Goal: Navigation & Orientation: Find specific page/section

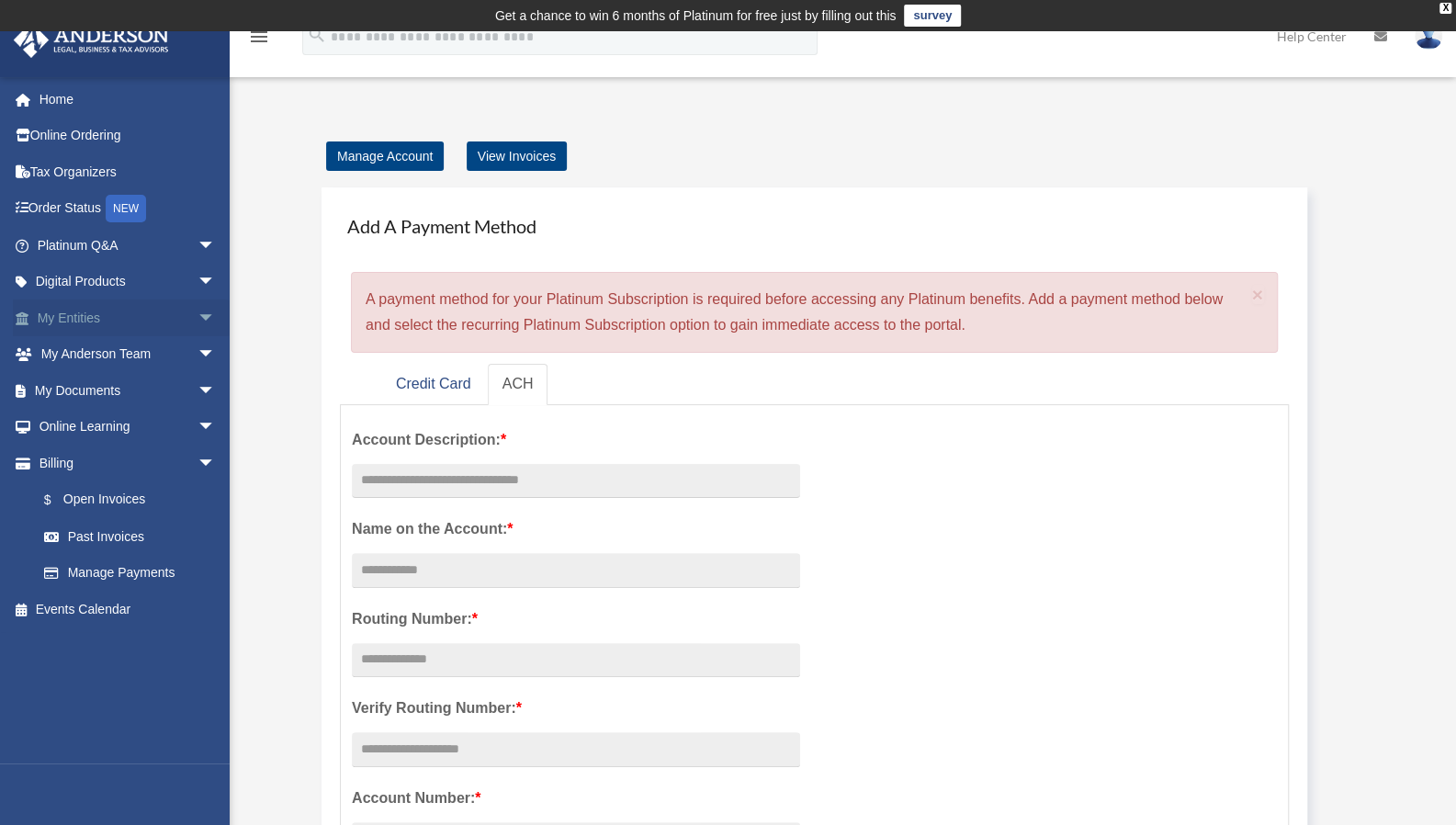
click at [92, 312] on link "My Entities arrow_drop_down" at bounding box center [127, 318] width 231 height 36
click at [98, 324] on link "My Entities arrow_drop_down" at bounding box center [127, 318] width 231 height 36
click at [197, 318] on span "arrow_drop_down" at bounding box center [215, 318] width 36 height 37
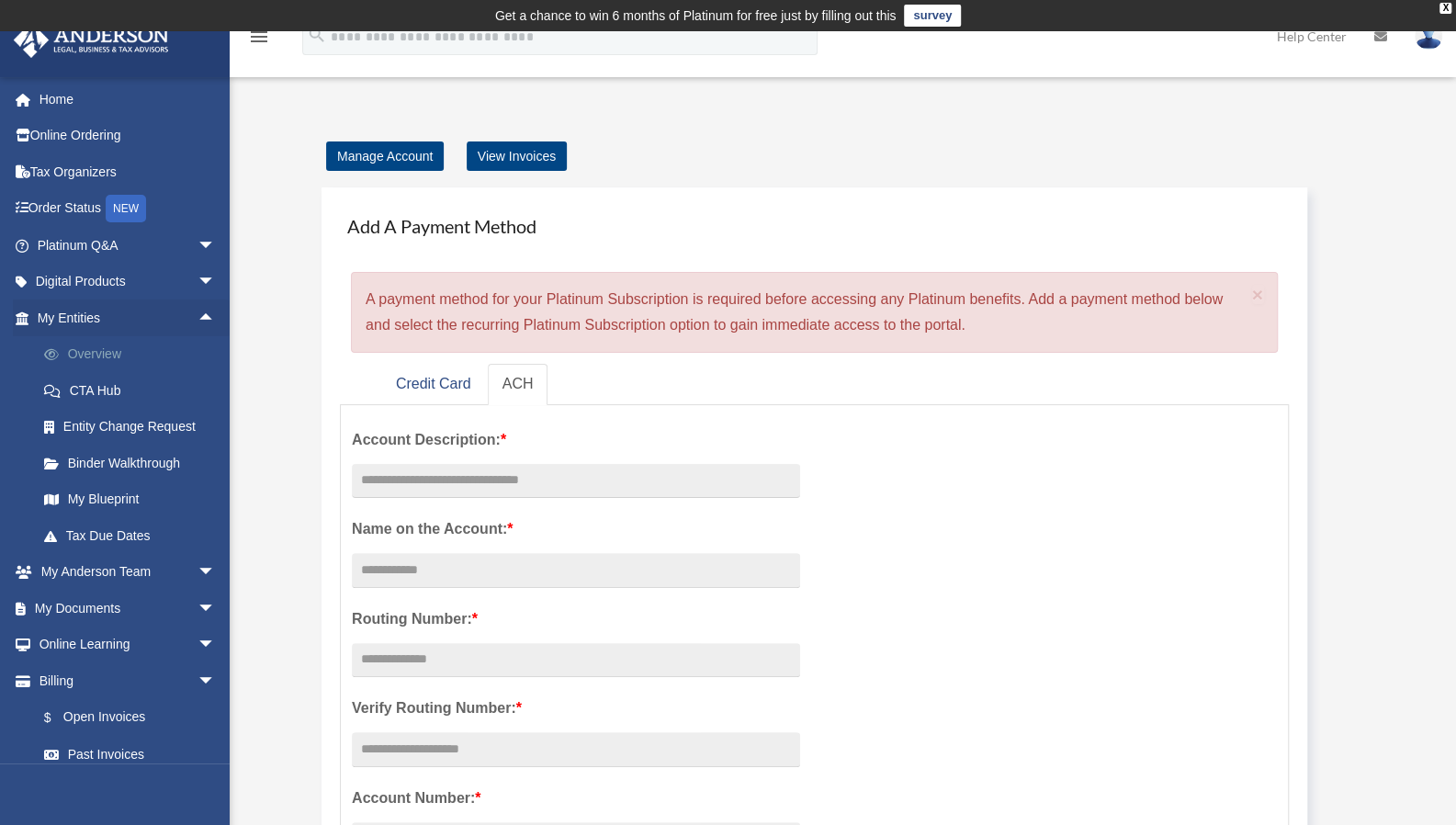
click at [108, 353] on link "Overview" at bounding box center [135, 354] width 218 height 36
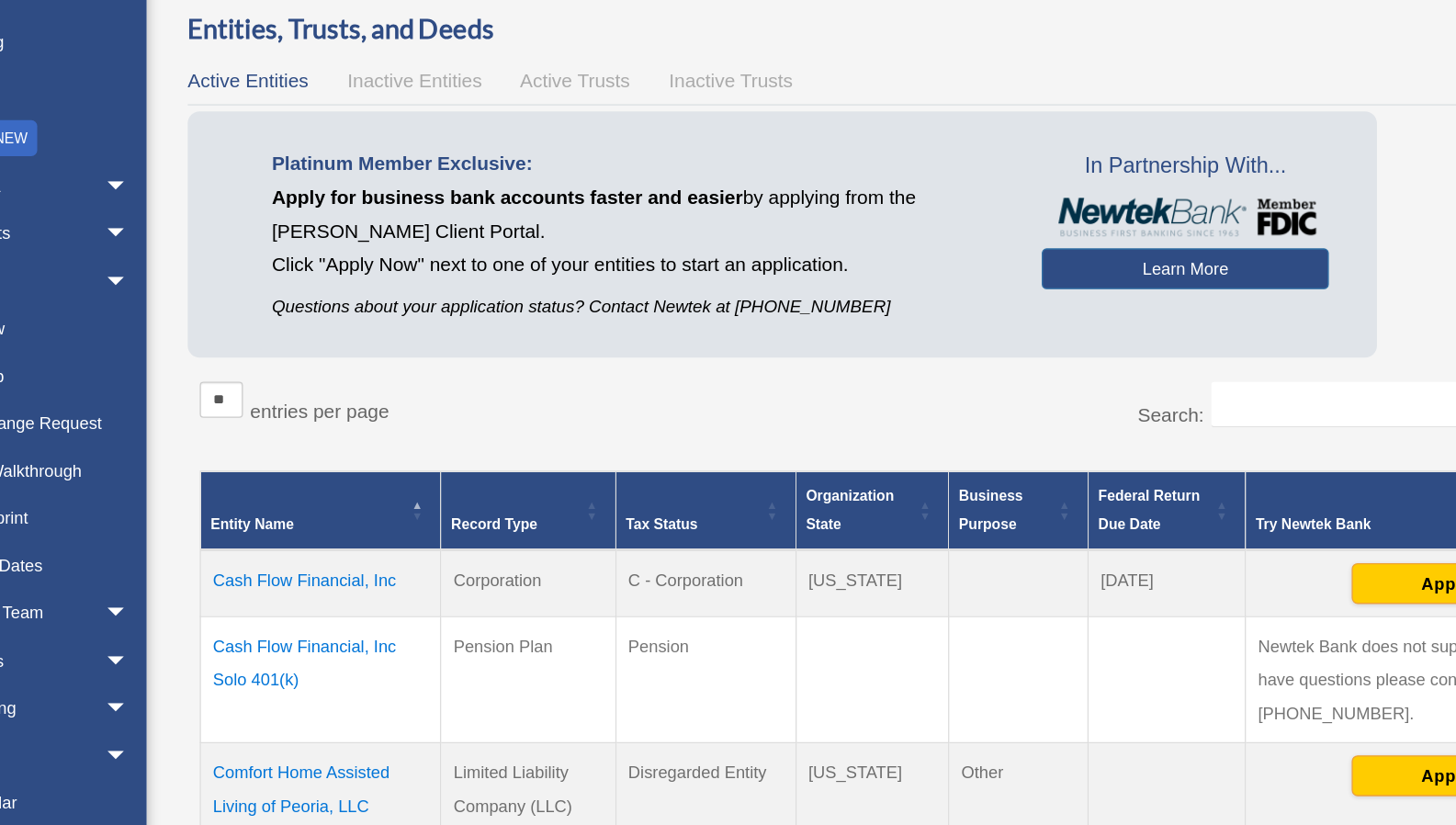
scroll to position [32, 0]
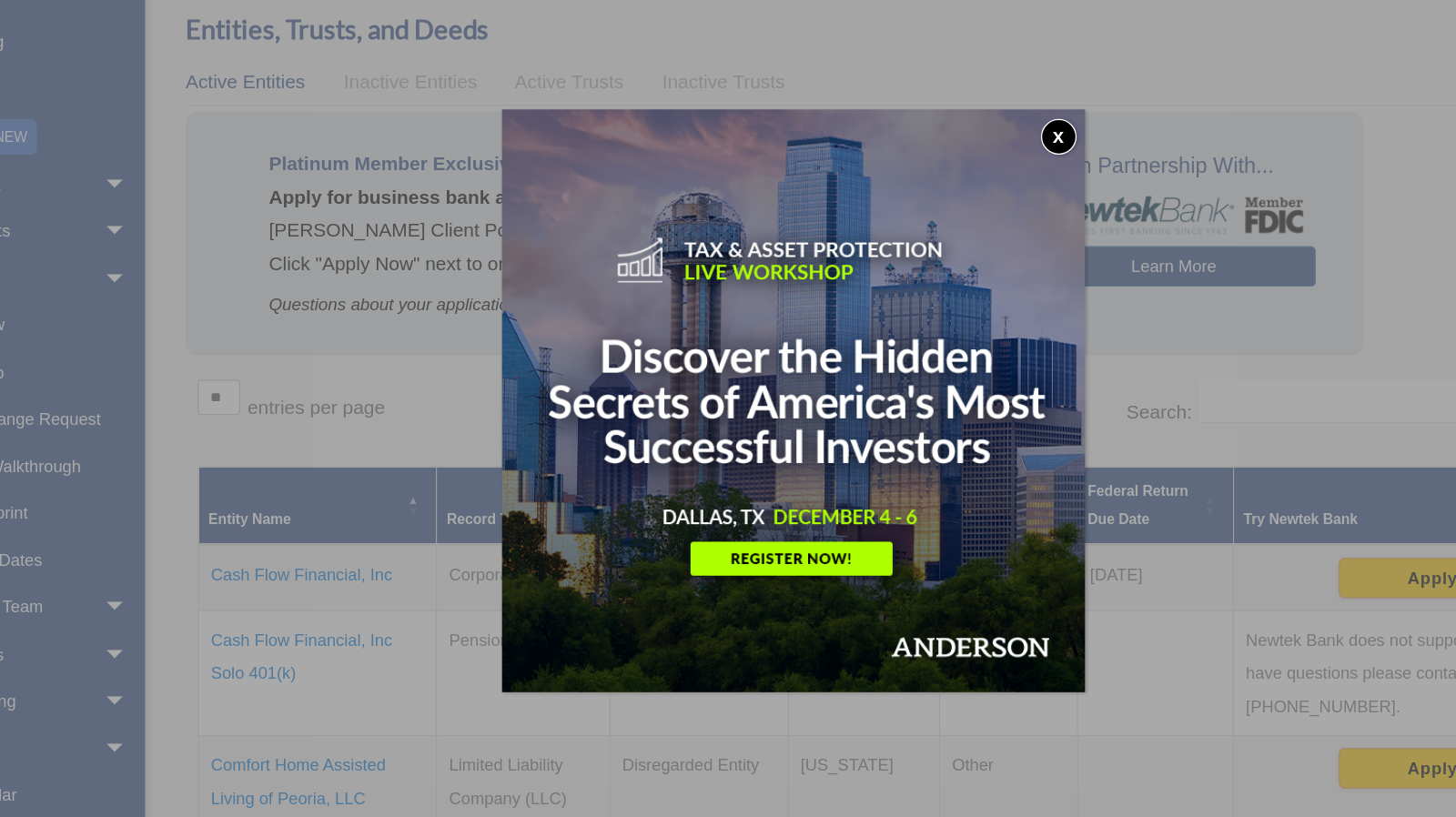
click at [925, 214] on button "x" at bounding box center [926, 207] width 27 height 27
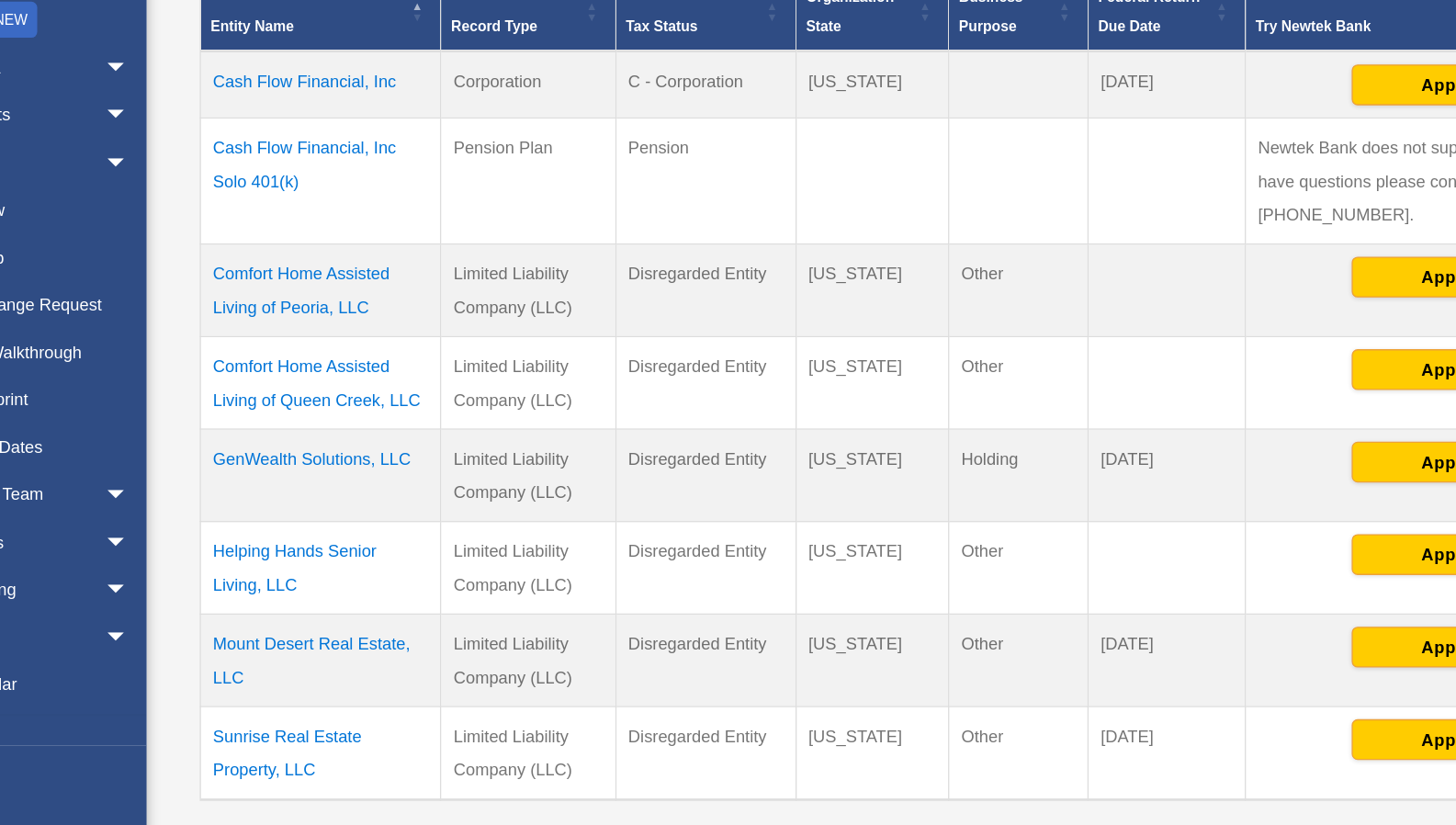
scroll to position [340, 0]
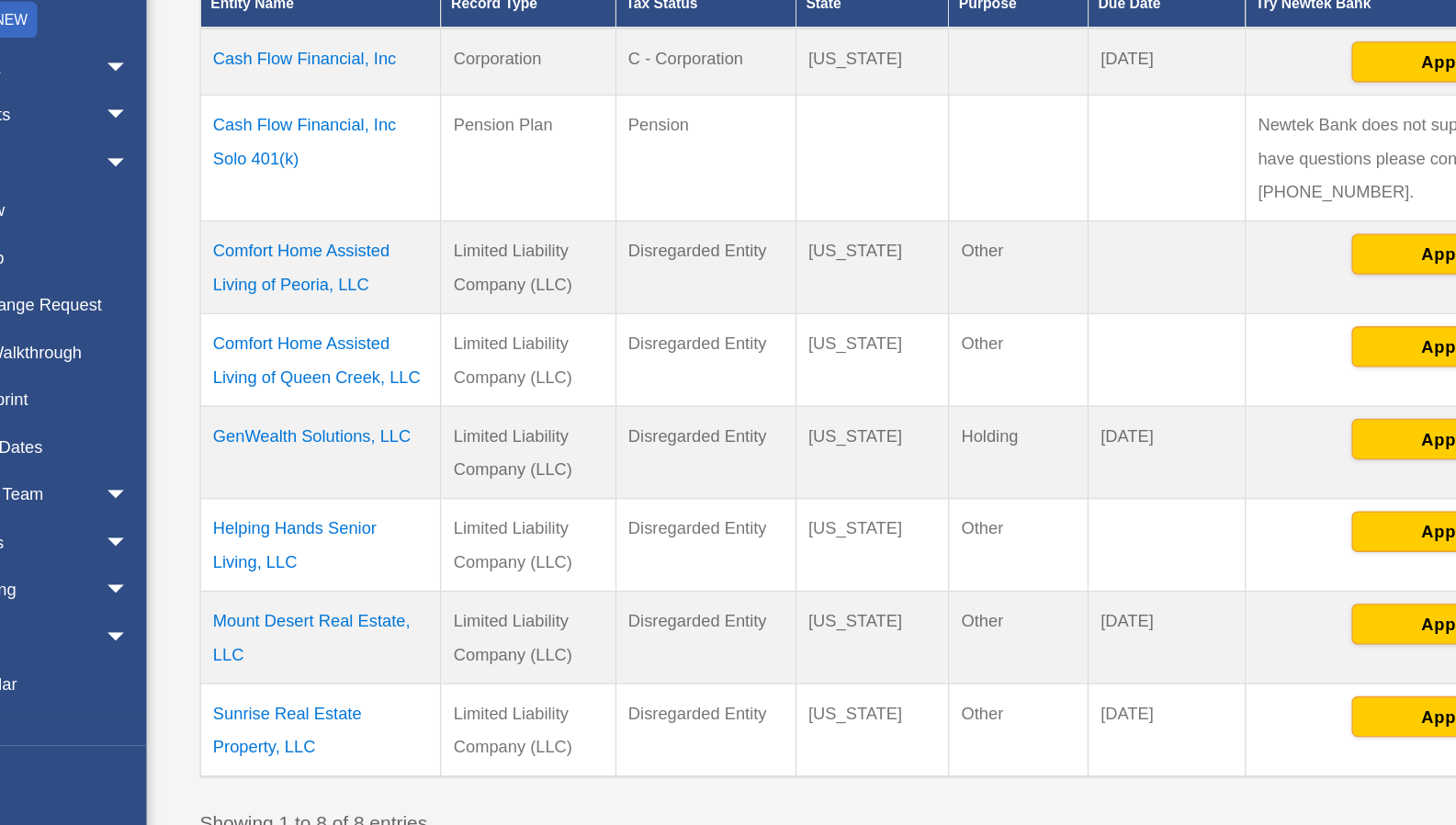
click at [378, 717] on td "Sunrise Real Estate Property, LLC" at bounding box center [363, 752] width 184 height 72
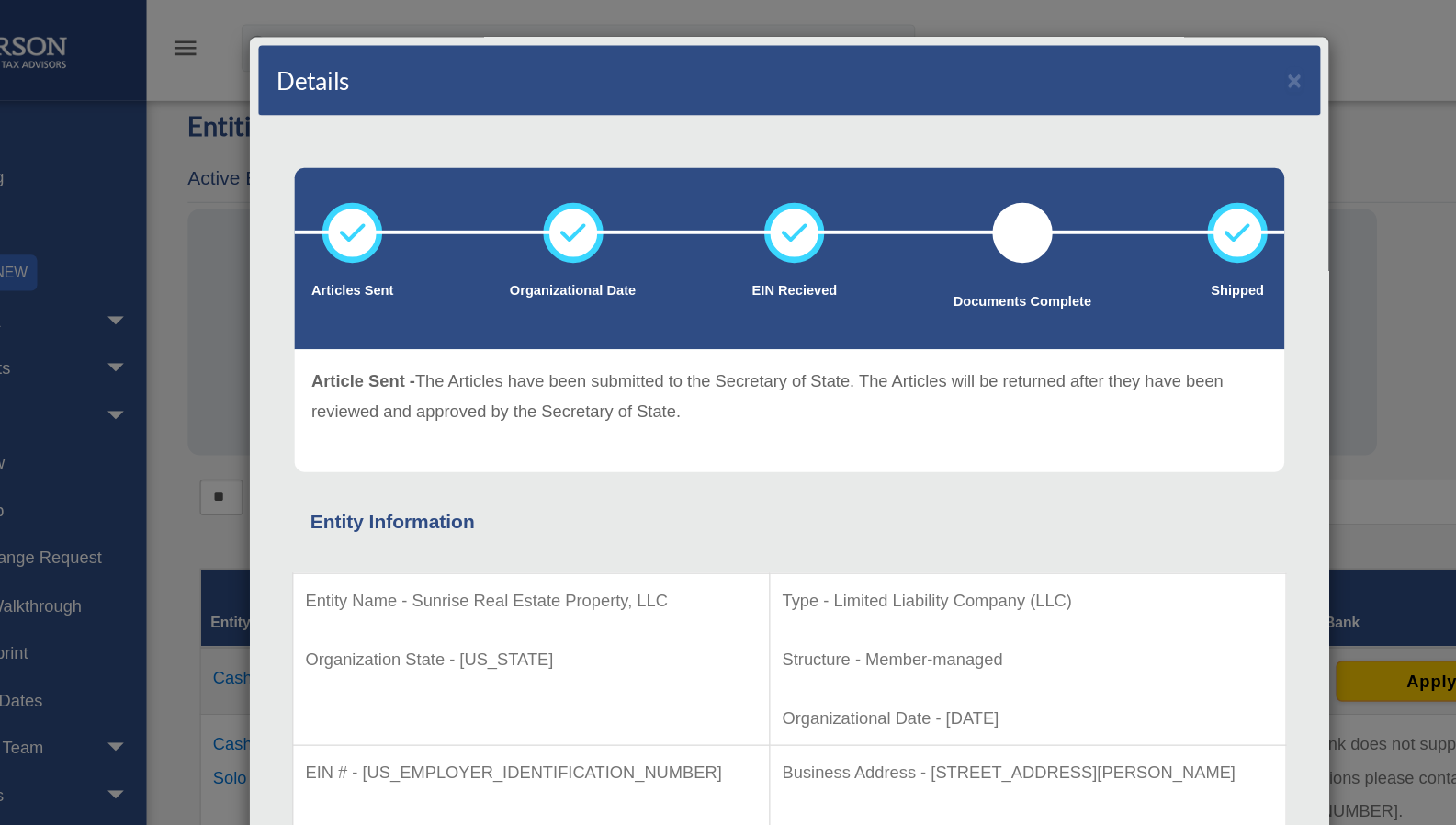
scroll to position [0, 0]
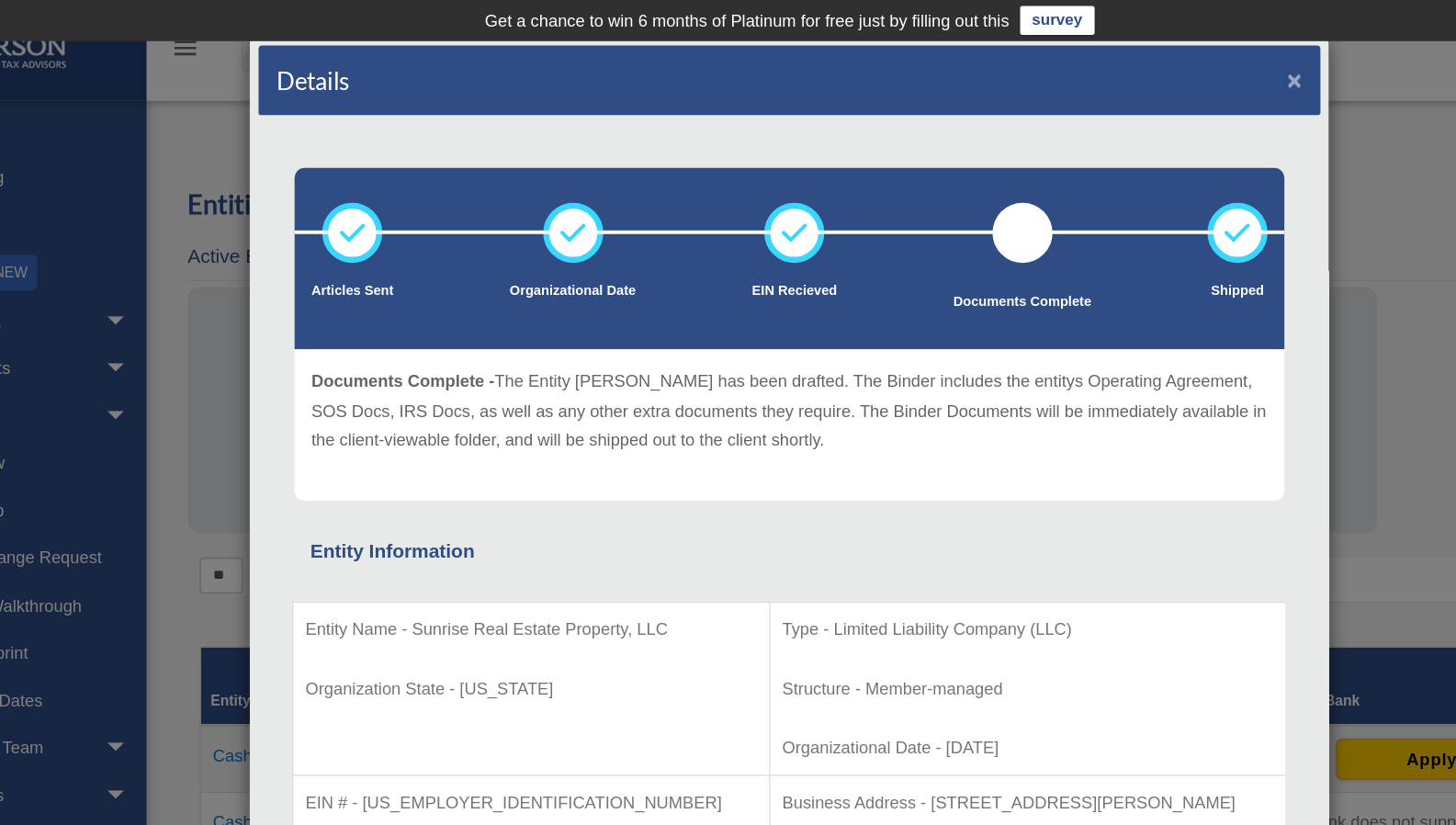
click at [1101, 62] on button "×" at bounding box center [1107, 61] width 11 height 19
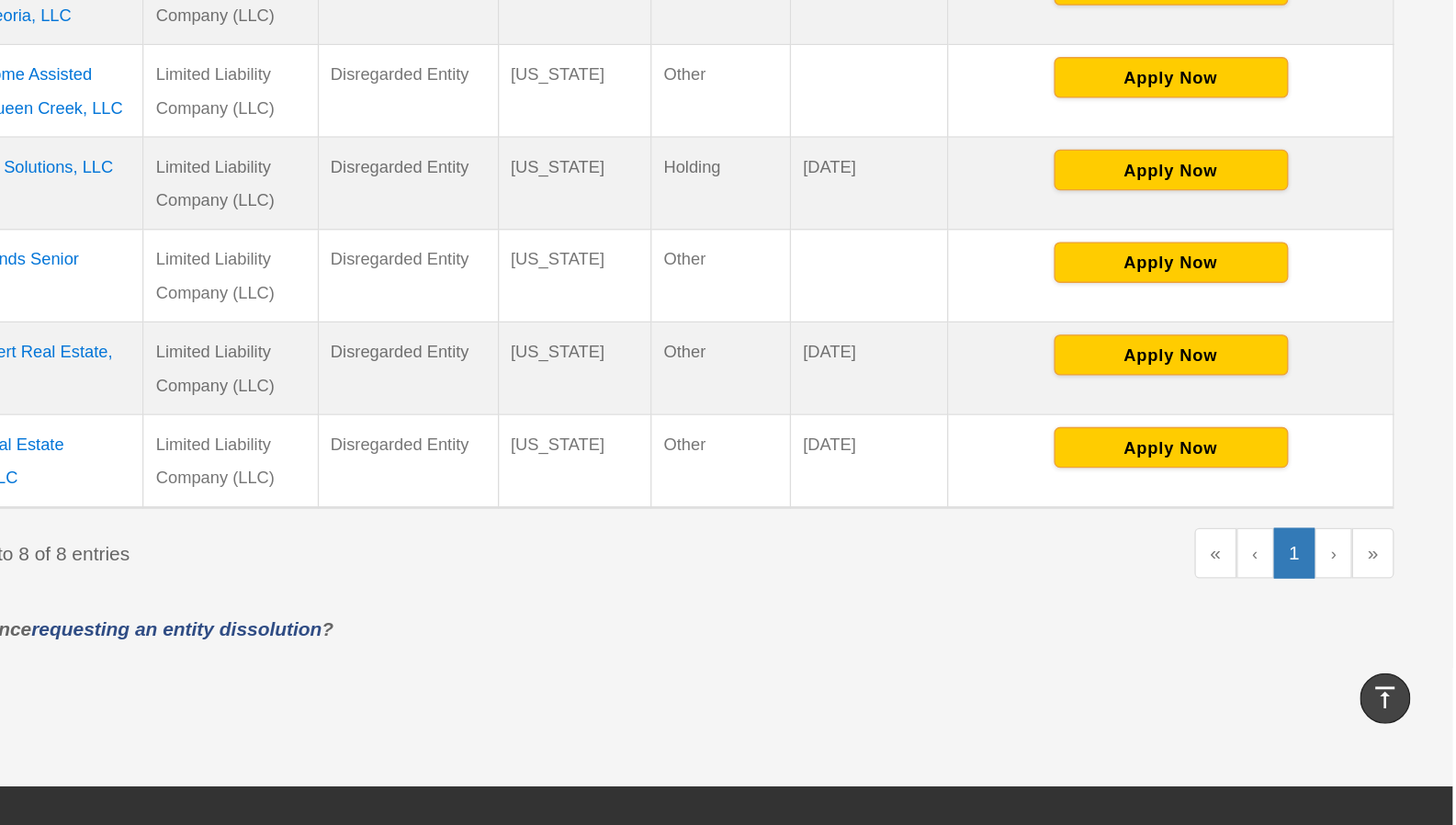
scroll to position [546, 0]
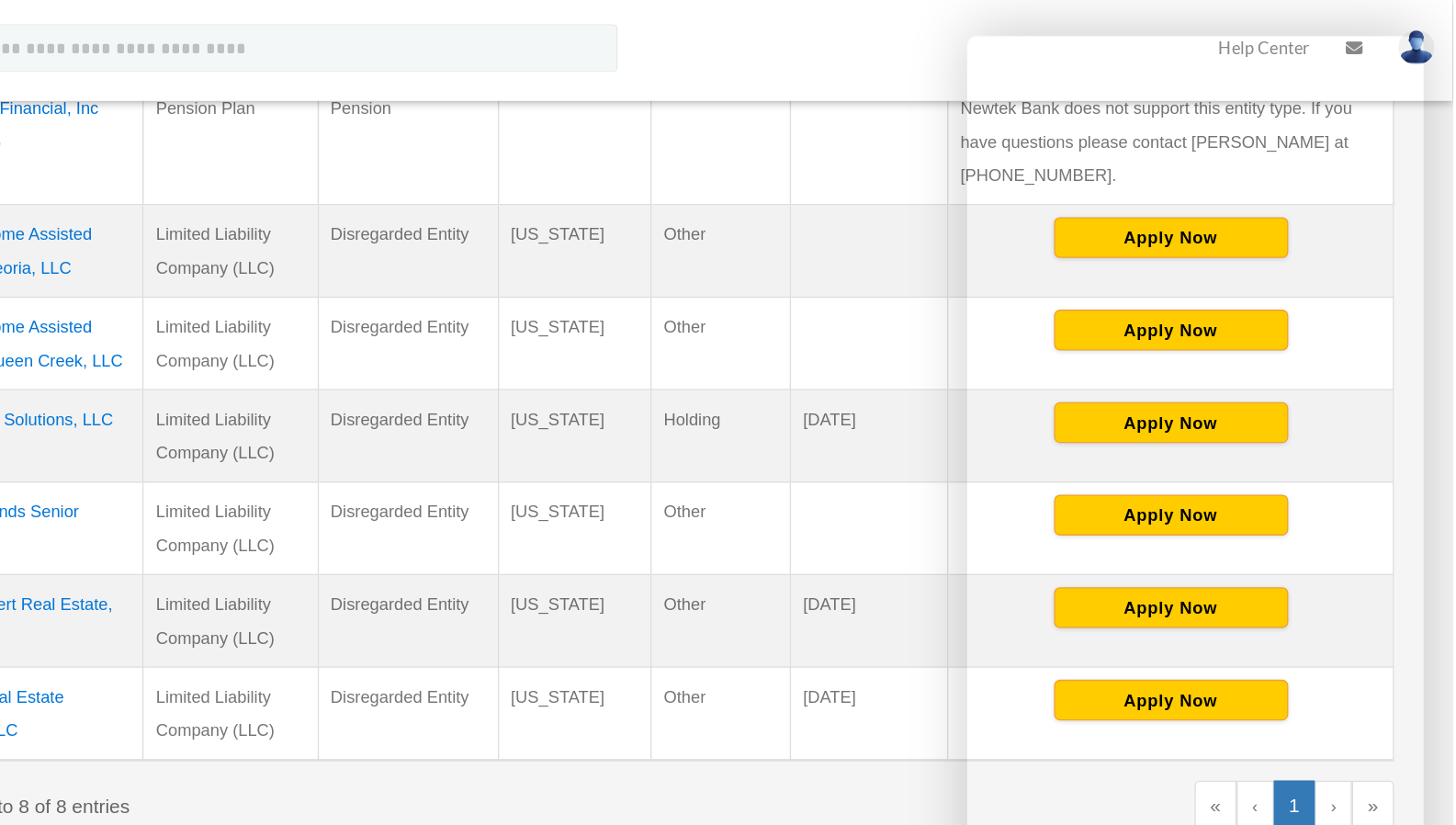
click at [1011, 103] on td at bounding box center [1010, 108] width 121 height 97
click at [906, 30] on div "menu search Site Menu add gyen5@yahoo.com My Profile Reset Password Logout Help…" at bounding box center [727, 44] width 1428 height 62
click at [990, 57] on div "menu search Site Menu add gyen5@yahoo.com My Profile Reset Password Logout Help…" at bounding box center [727, 44] width 1428 height 62
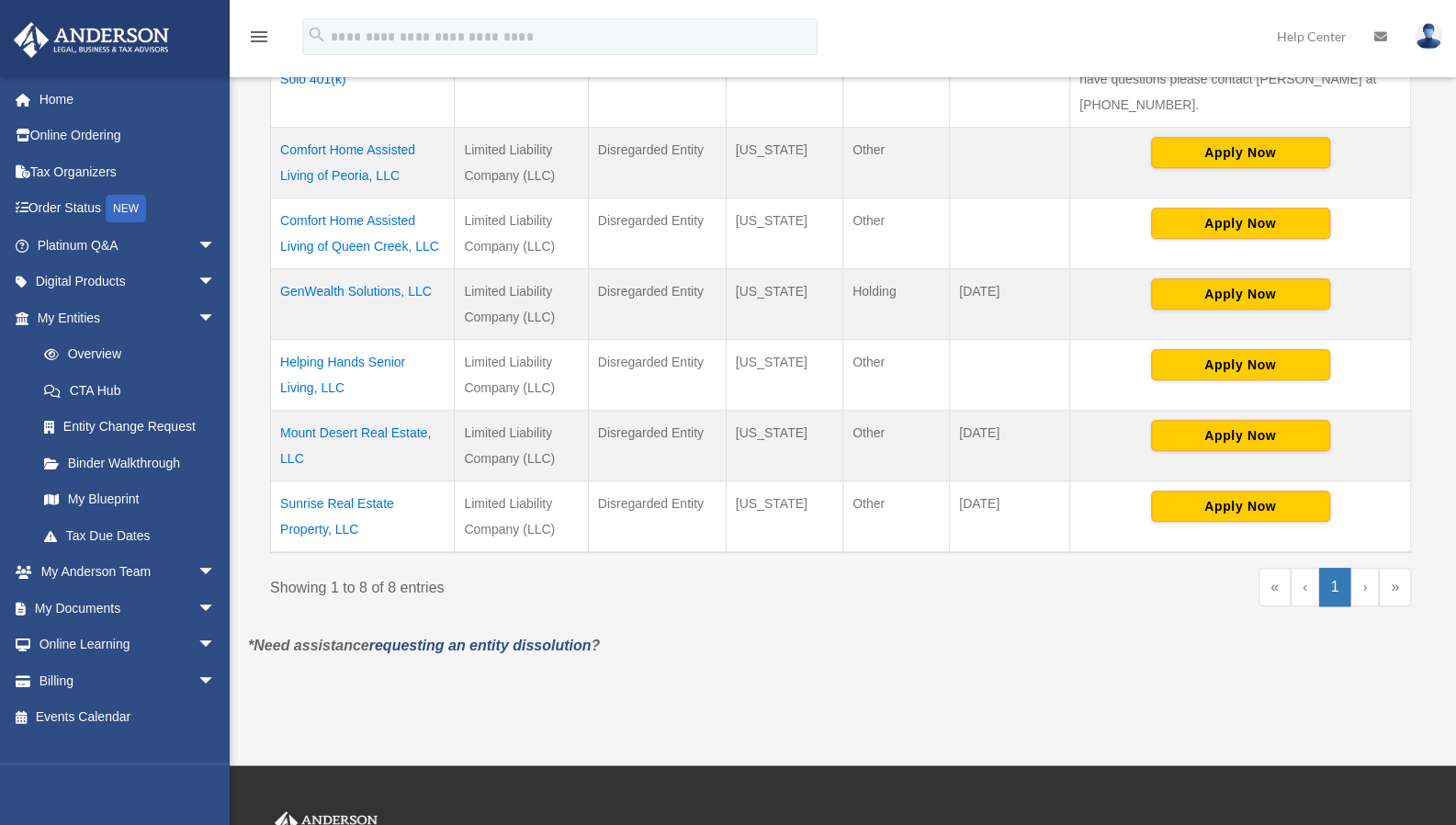
scroll to position [576, 0]
